Goal: Transaction & Acquisition: Purchase product/service

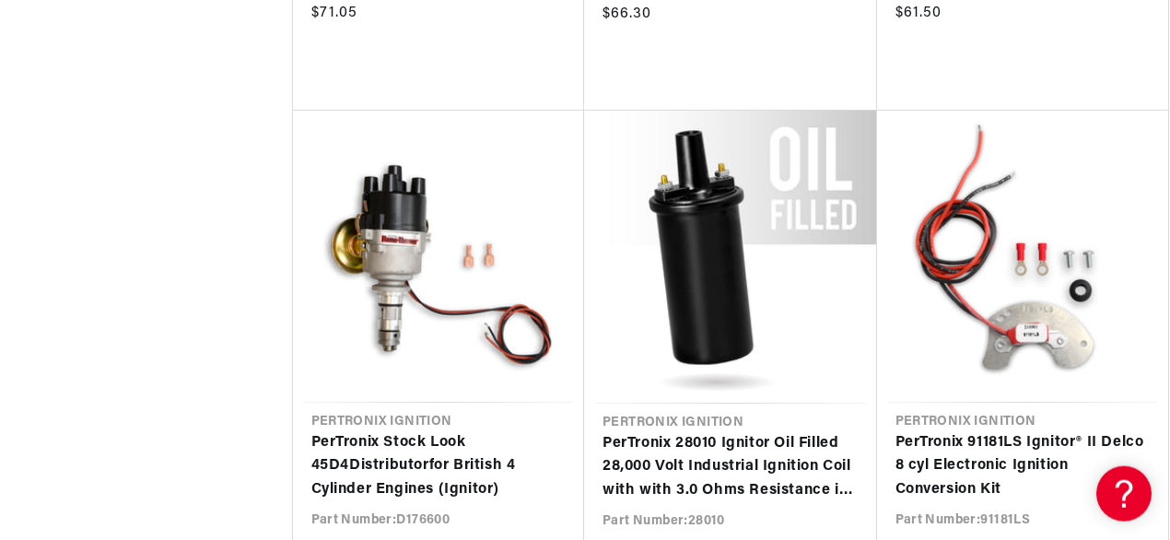
scroll to position [4108, 0]
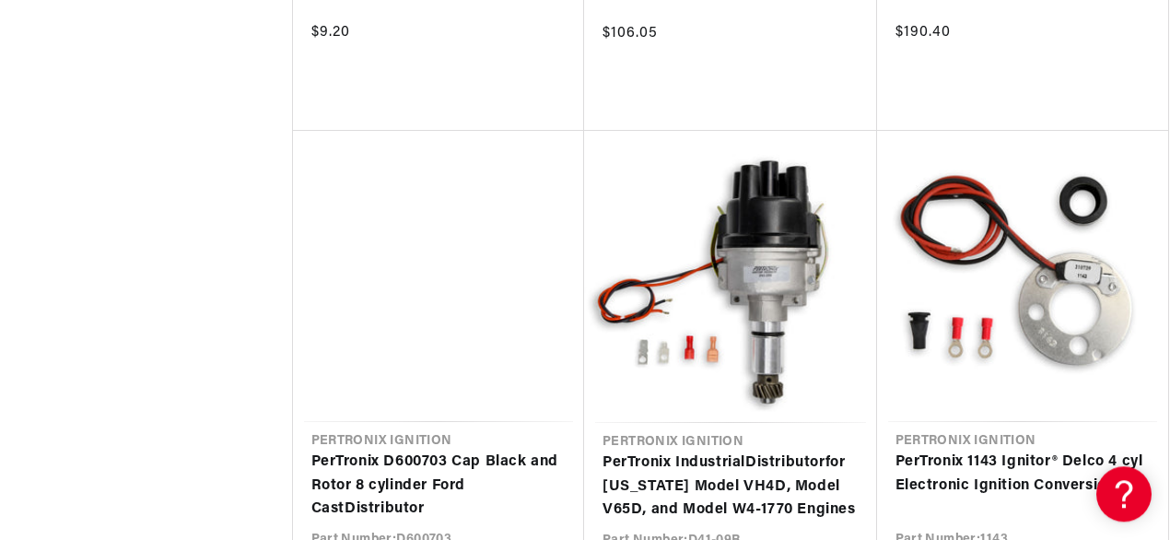
scroll to position [6316, 0]
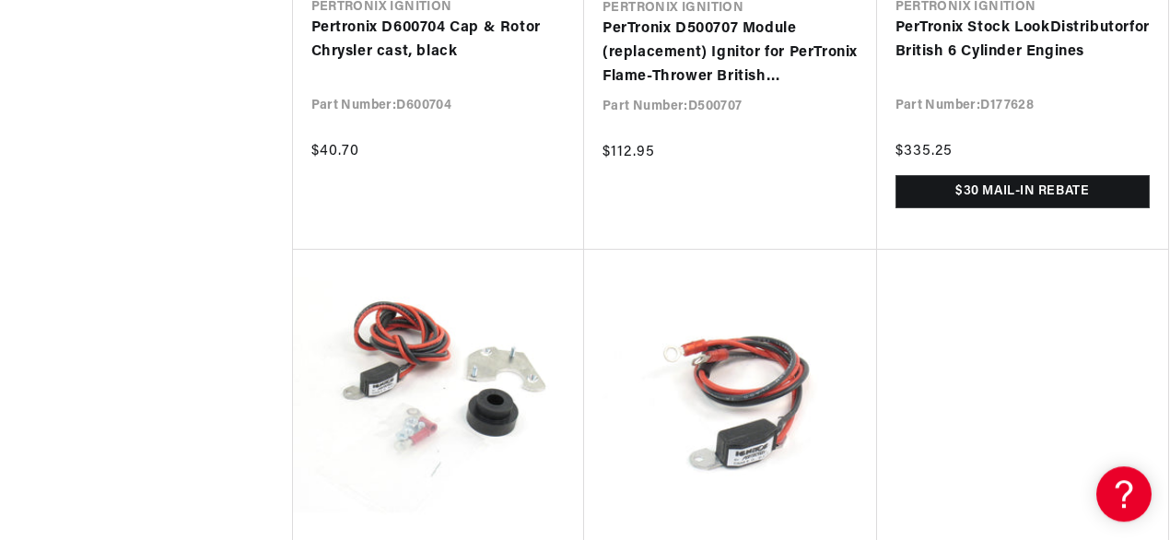
scroll to position [8404, 0]
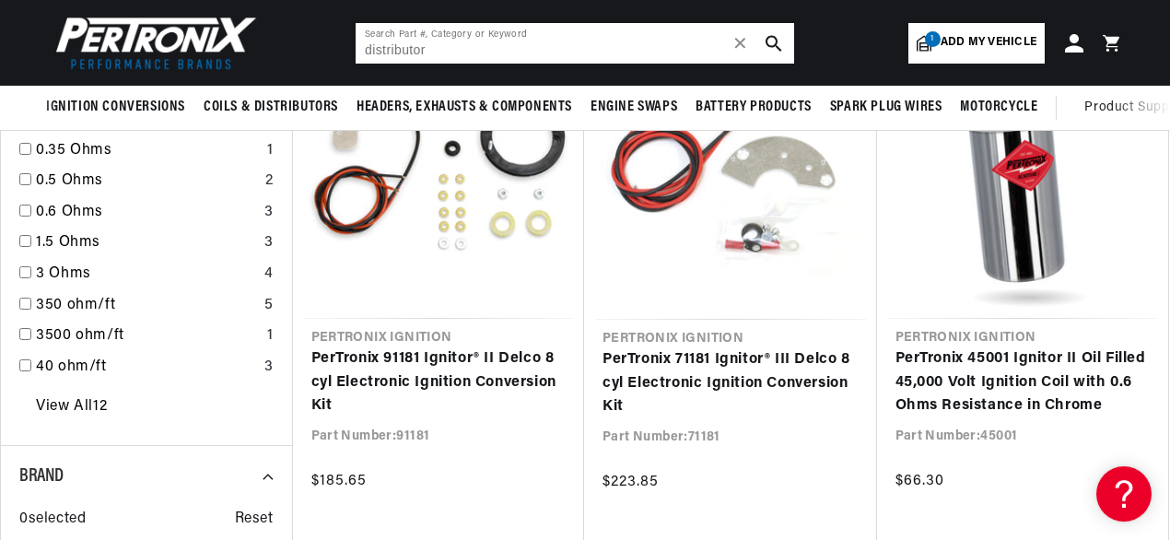
scroll to position [916, 0]
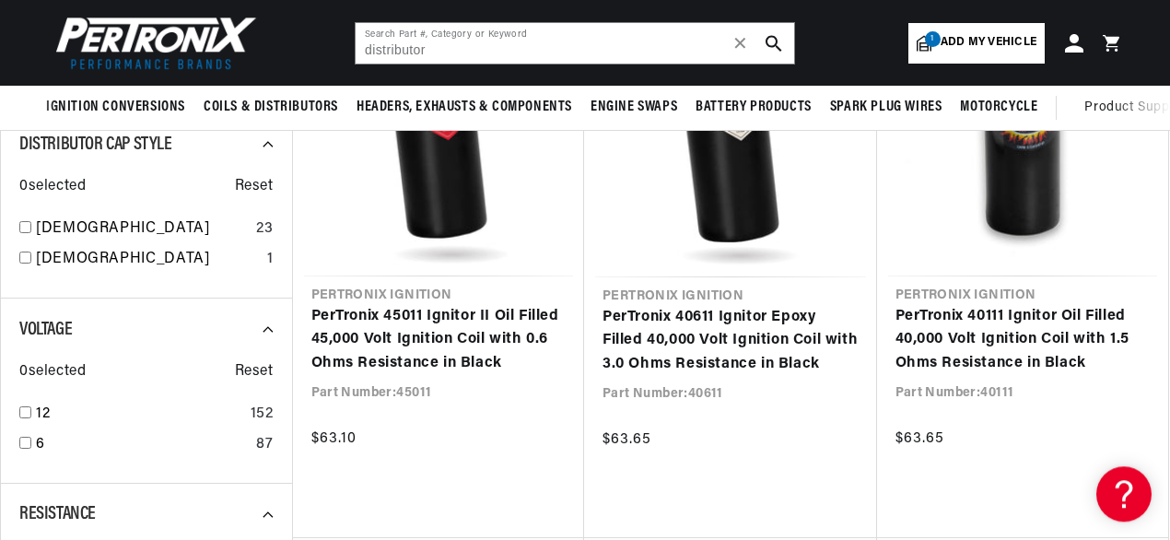
click at [988, 44] on span "Add my vehicle" at bounding box center [988, 42] width 96 height 17
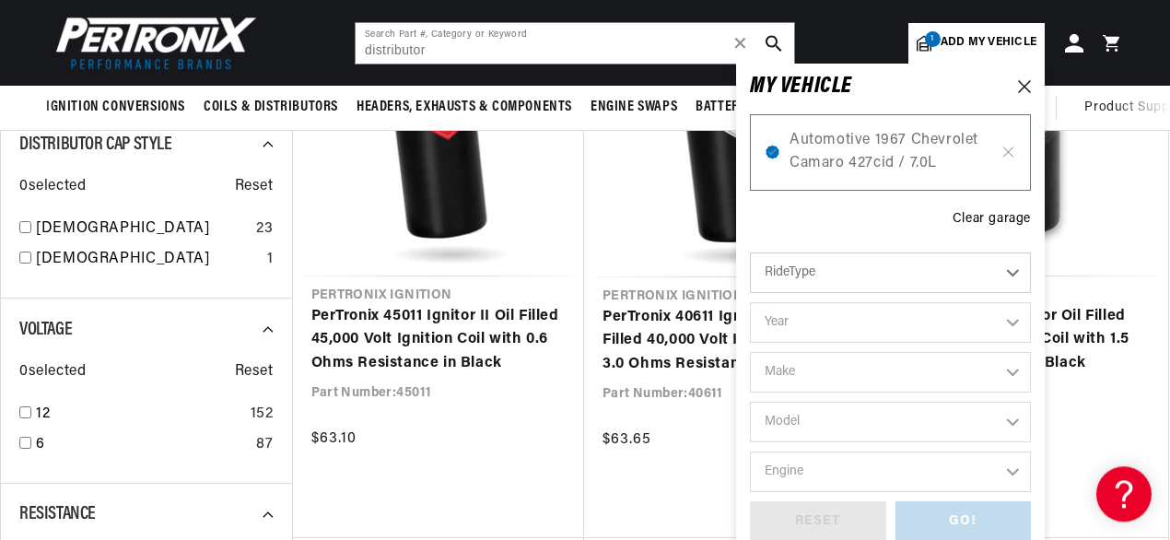
click at [750, 252] on select "RideType ...loading..." at bounding box center [890, 272] width 281 height 41
click at [846, 156] on span "Automotive 1967 Chevrolet Camaro 427cid / 7.0L" at bounding box center [890, 152] width 202 height 47
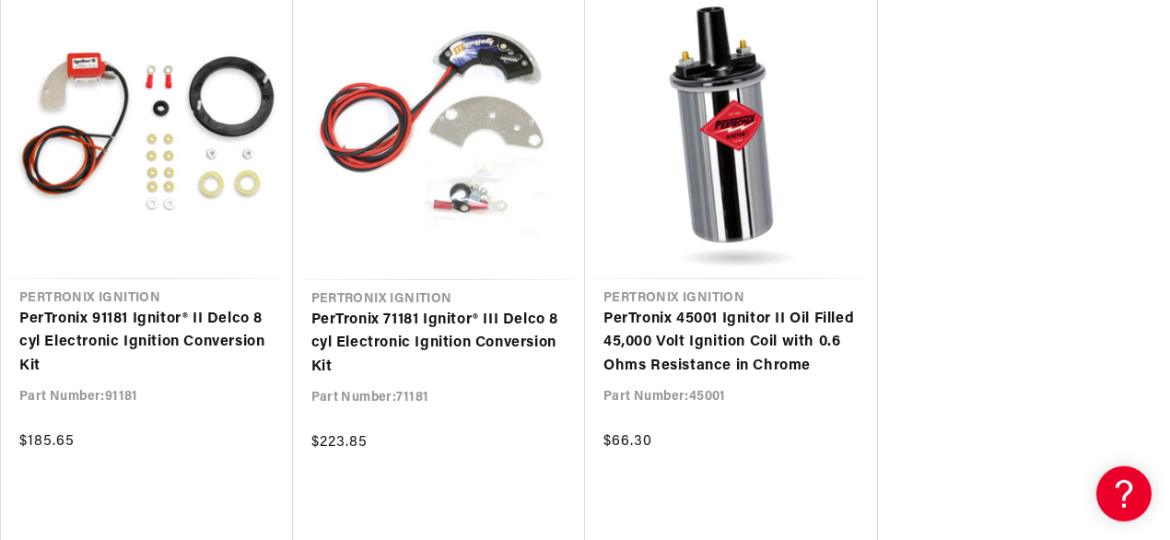
scroll to position [1562, 0]
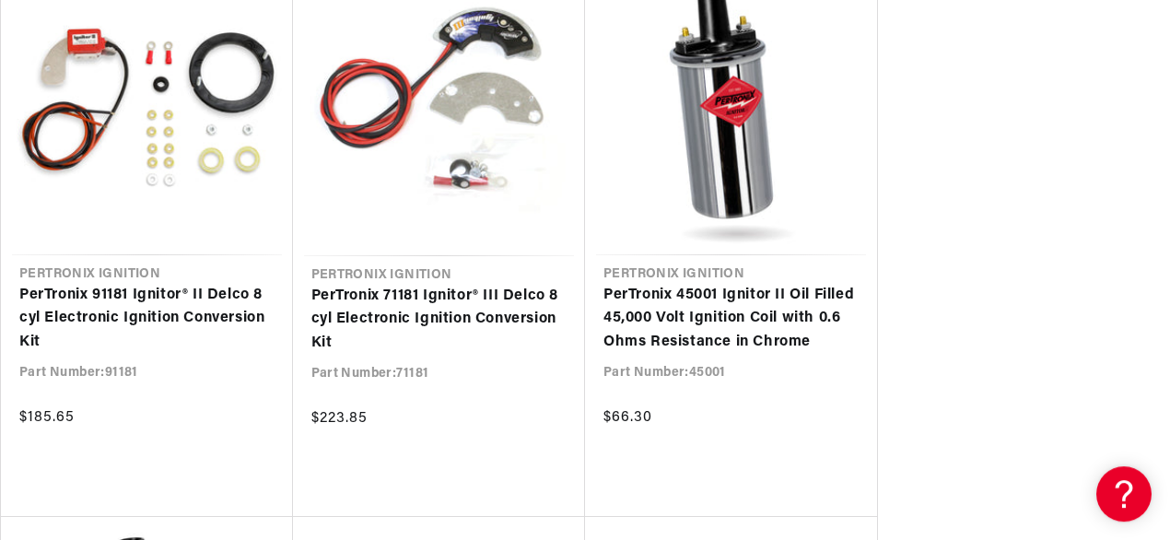
type input "distributor"
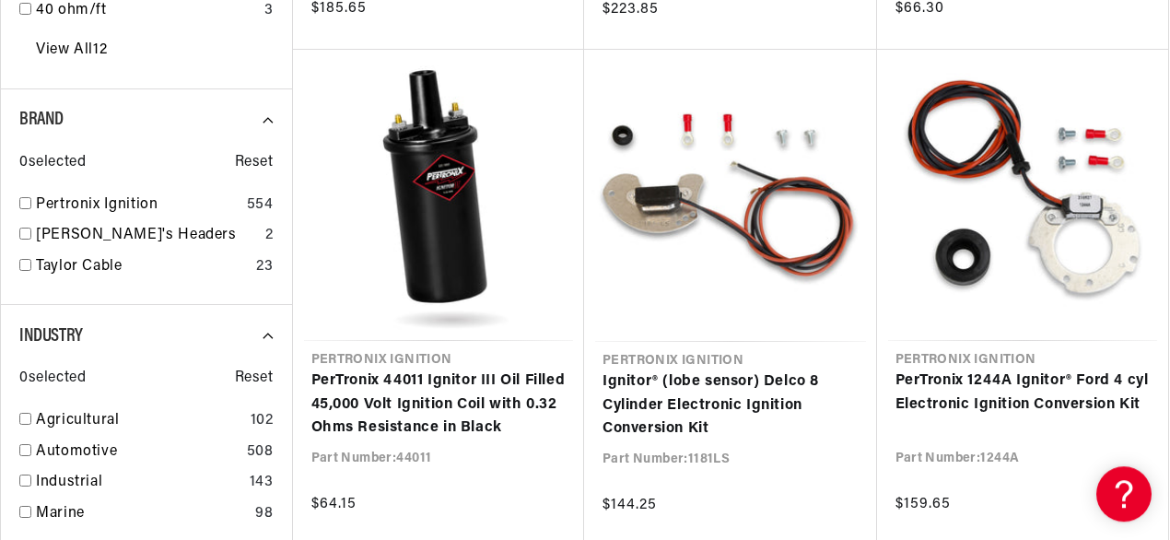
scroll to position [1796, 0]
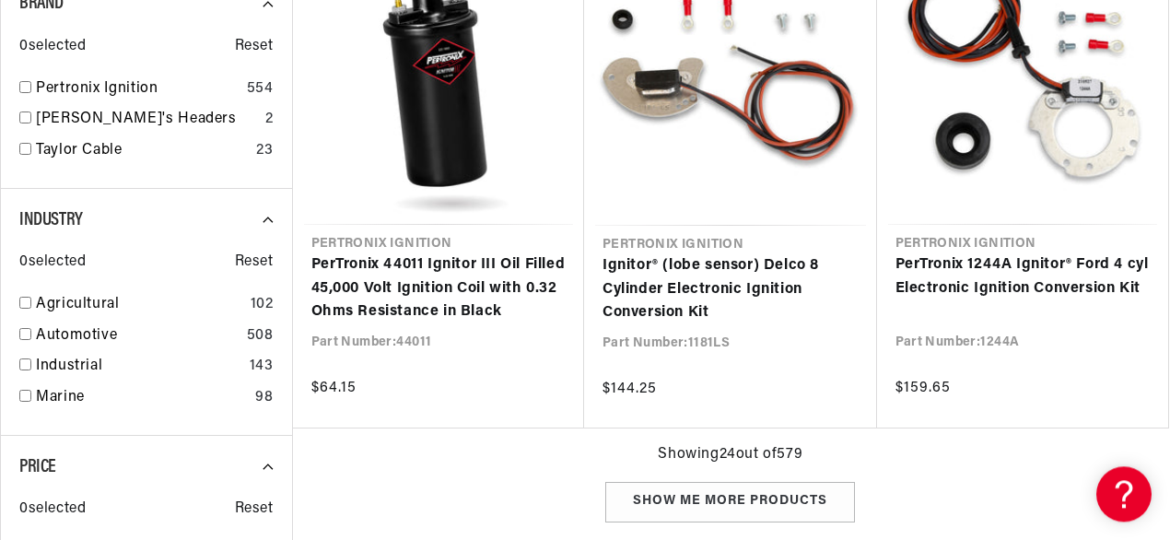
type input "distributor"
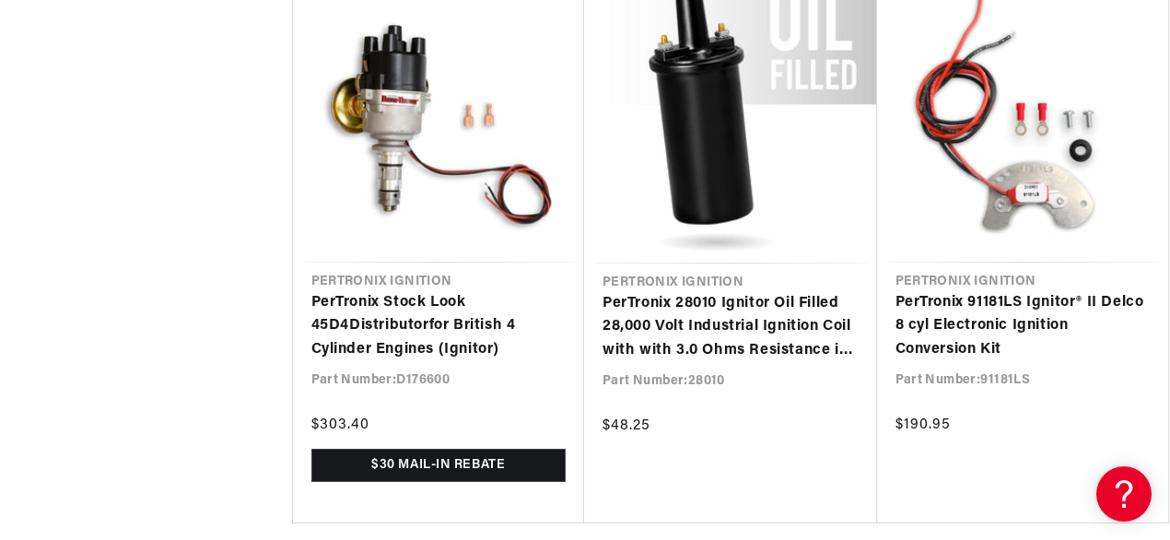
scroll to position [4248, 0]
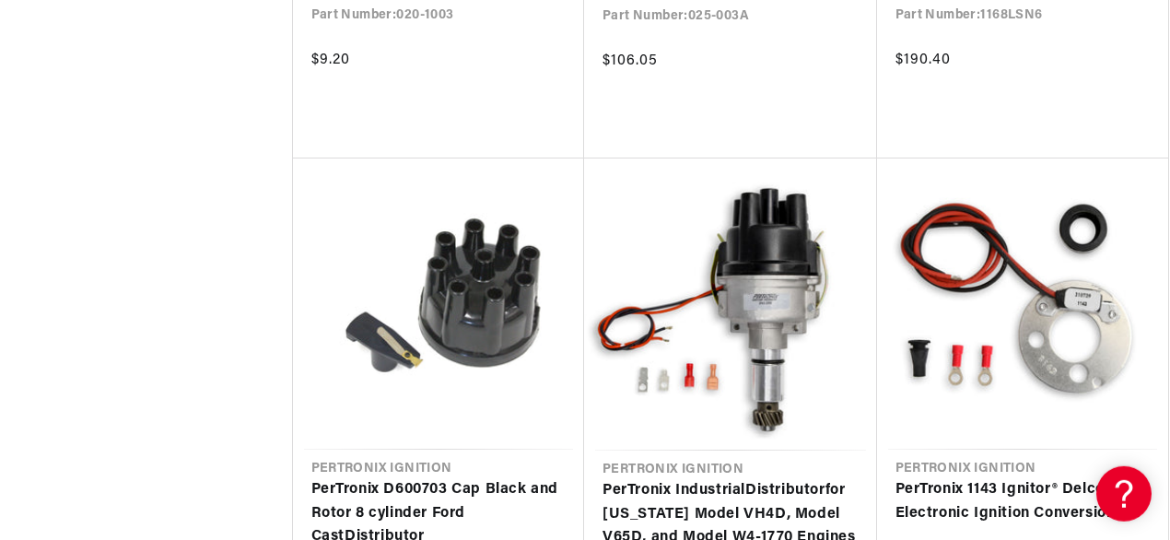
scroll to position [6400, 0]
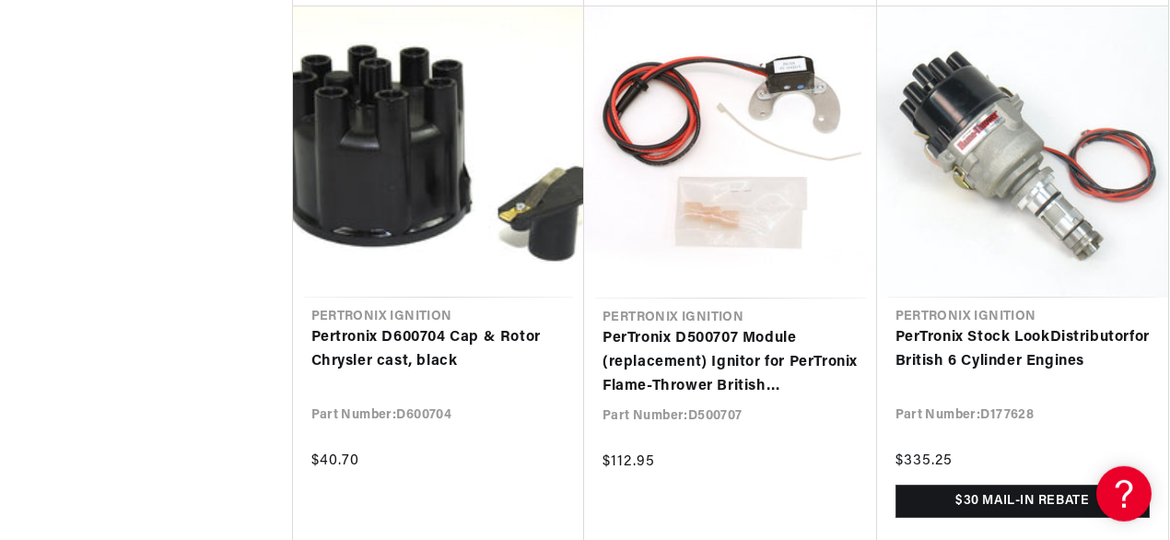
scroll to position [8094, 0]
